Goal: Use online tool/utility

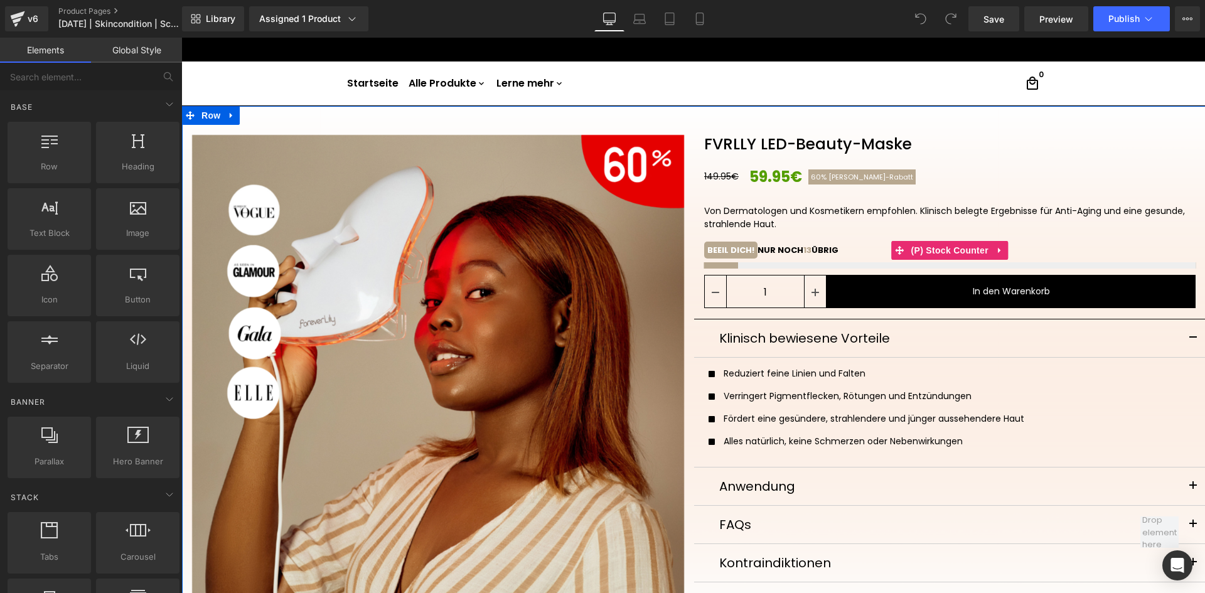
click at [782, 263] on div at bounding box center [950, 265] width 492 height 6
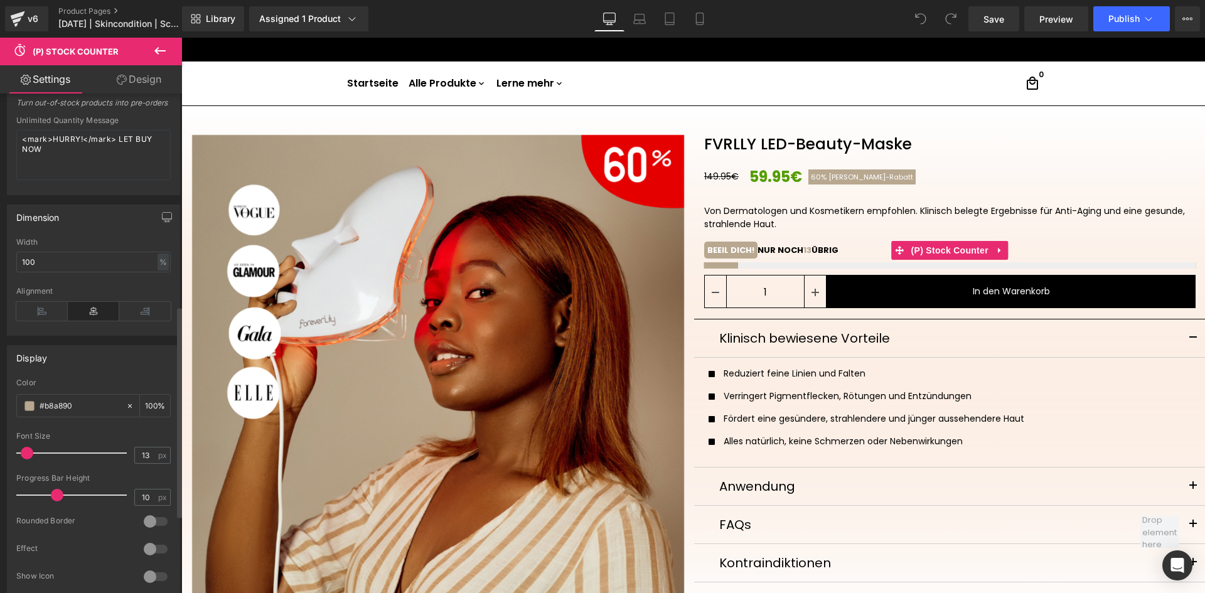
scroll to position [565, 0]
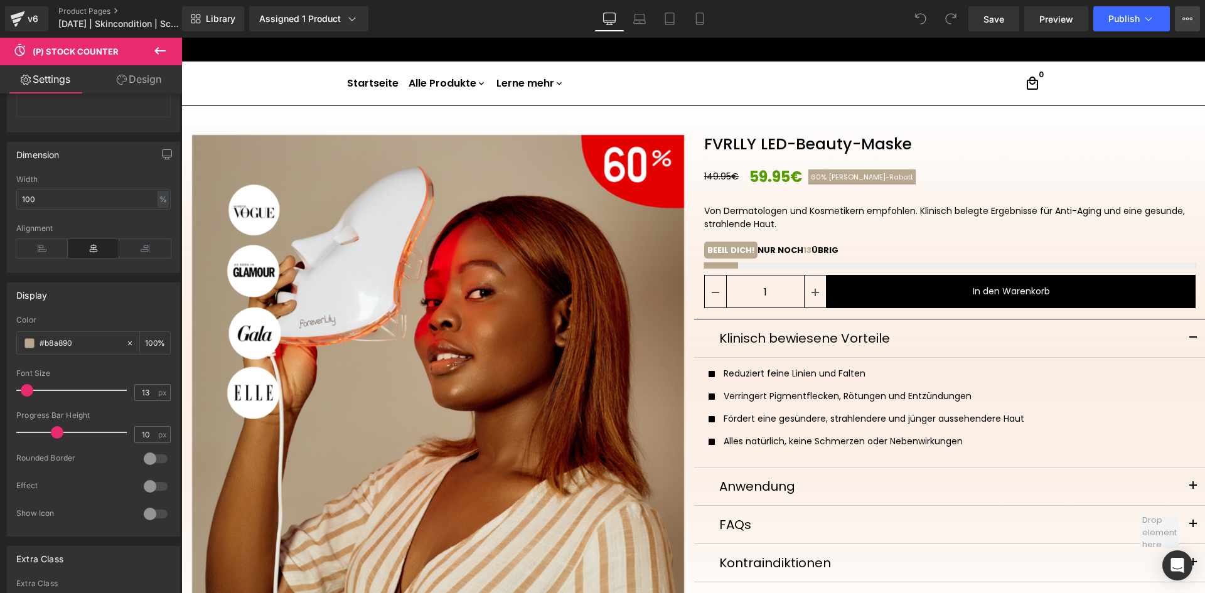
click at [1183, 18] on icon at bounding box center [1183, 19] width 3 height 3
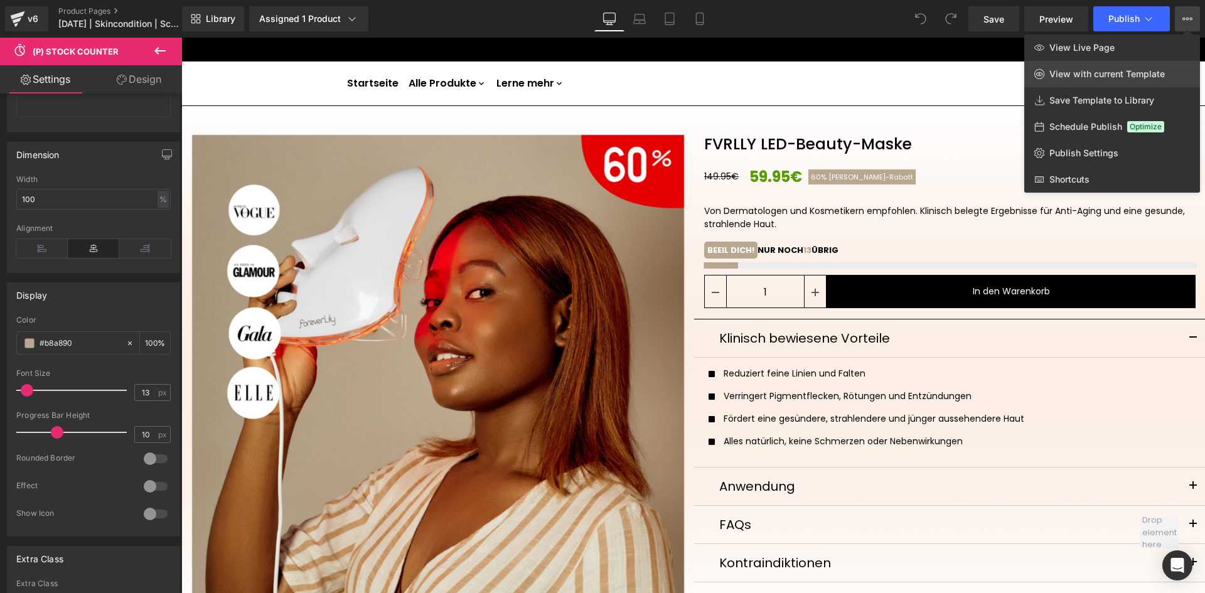
click at [1109, 70] on span "View with current Template" at bounding box center [1106, 73] width 115 height 11
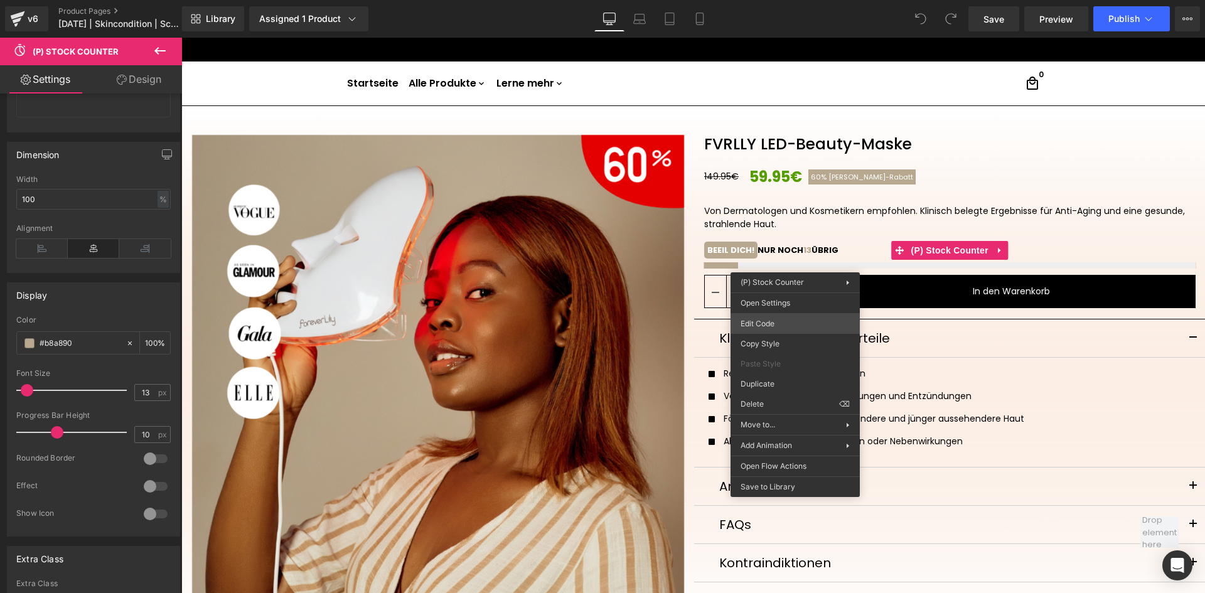
click at [757, 0] on div "You are previewing how the will restyle your page. You can not edit Elements in…" at bounding box center [602, 0] width 1205 height 0
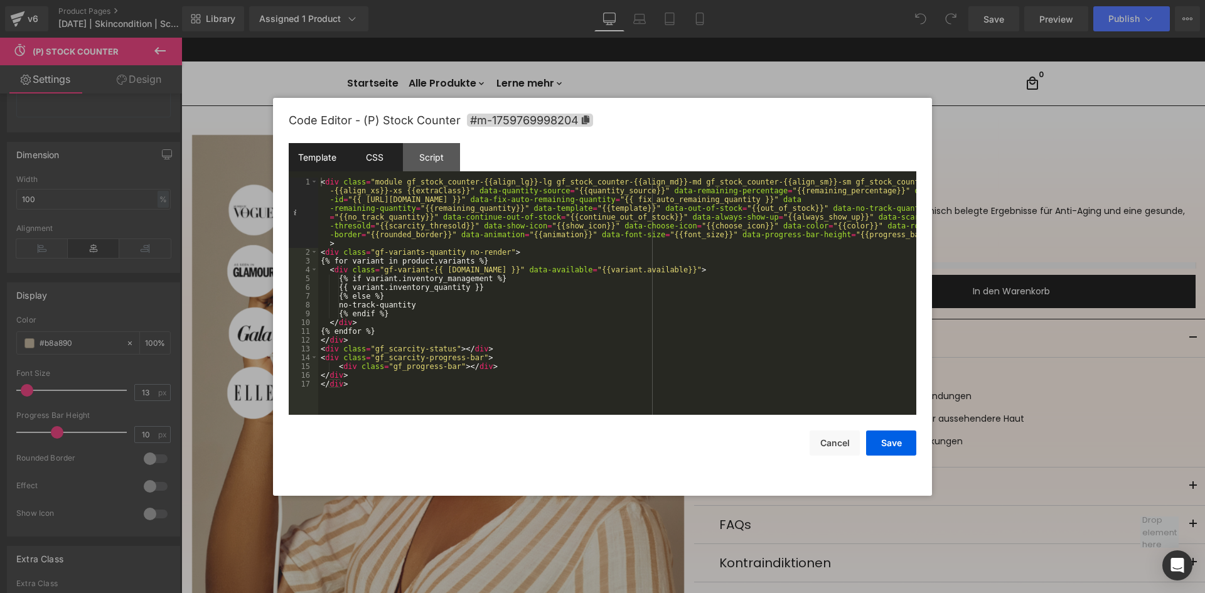
click at [374, 155] on div "CSS" at bounding box center [374, 157] width 57 height 28
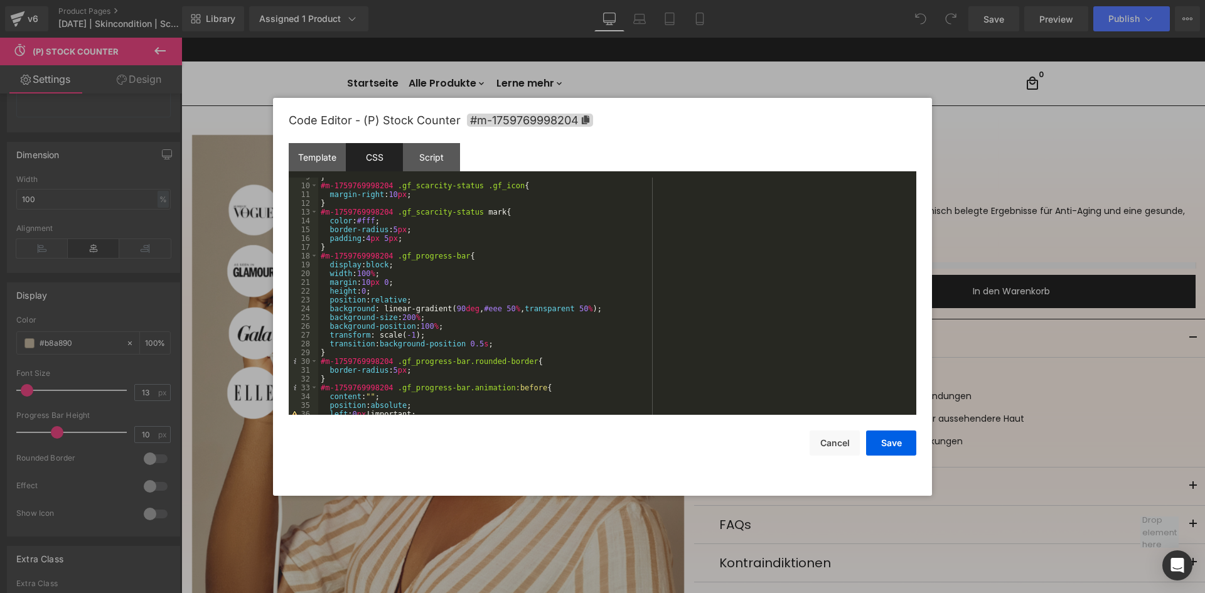
scroll to position [75, 0]
drag, startPoint x: 480, startPoint y: 308, endPoint x: 491, endPoint y: 309, distance: 10.7
click at [491, 309] on div "} #m-1759769998204 .gf_scarcity-status .gf_icon { margin-right : 10 px ; } #m-1…" at bounding box center [614, 300] width 593 height 255
click at [886, 442] on button "Save" at bounding box center [891, 443] width 50 height 25
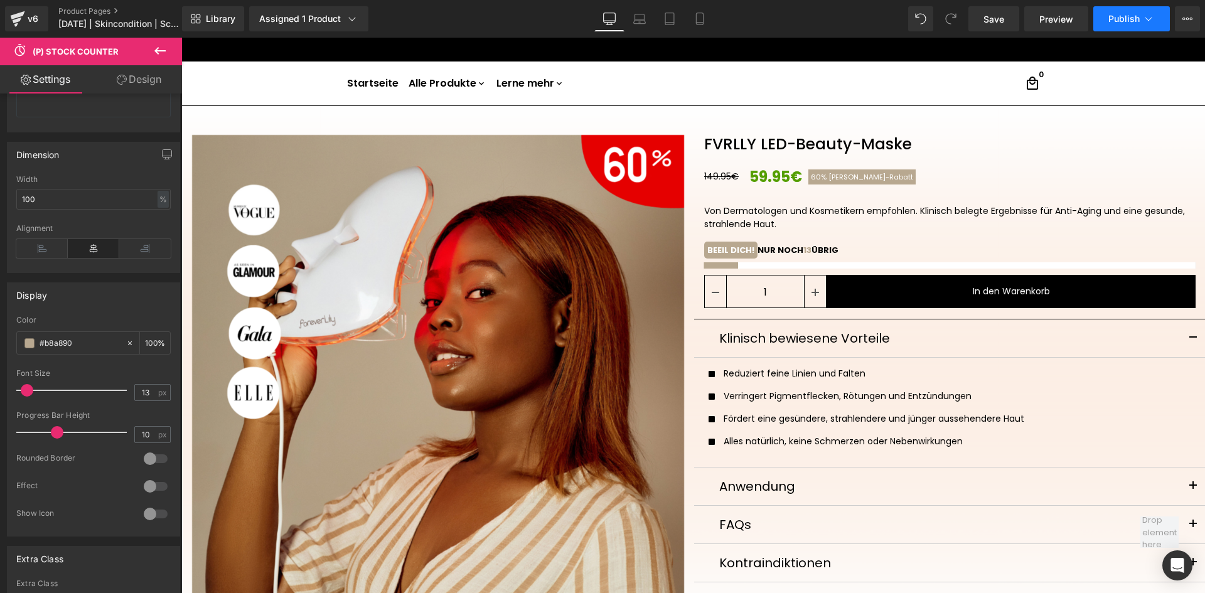
click at [1121, 23] on span "Publish" at bounding box center [1123, 19] width 31 height 10
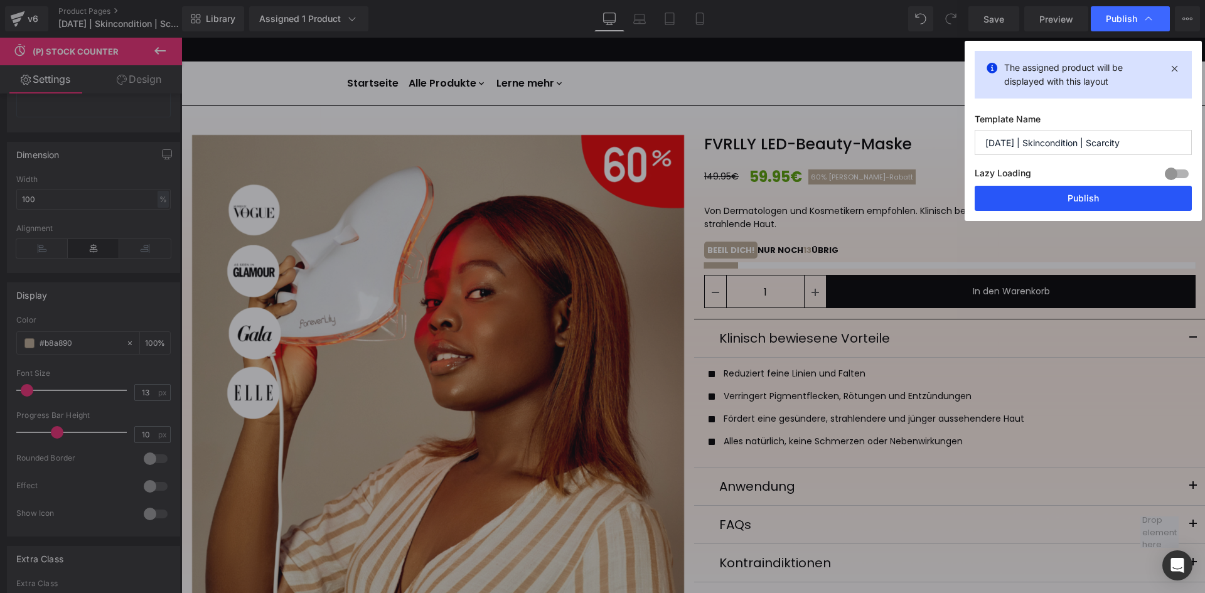
click at [1043, 196] on button "Publish" at bounding box center [1083, 198] width 217 height 25
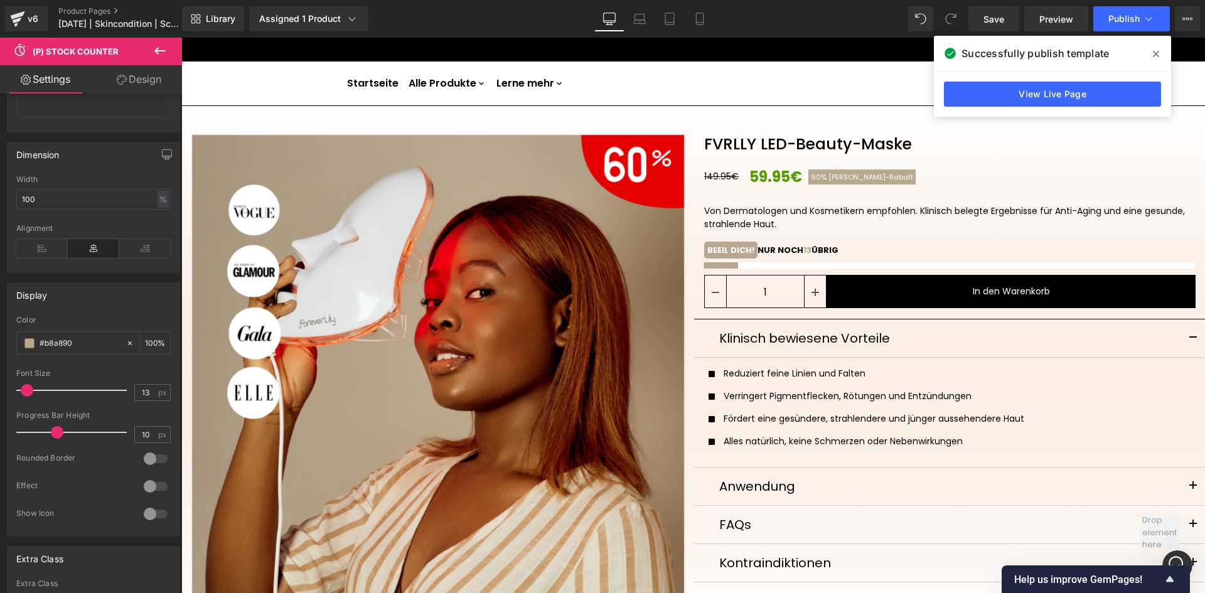
scroll to position [0, 0]
